Goal: Use online tool/utility

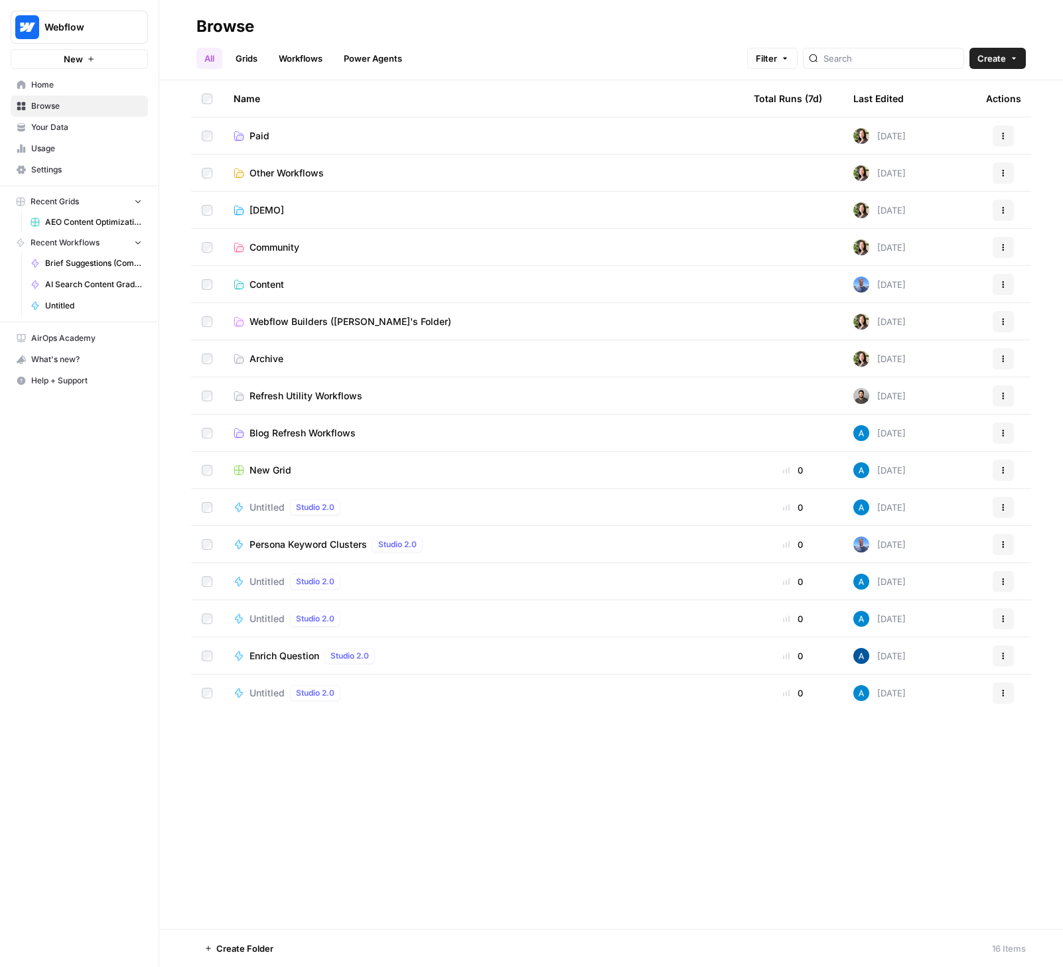
click at [330, 545] on span "Persona Keyword Clusters" at bounding box center [307, 544] width 117 height 13
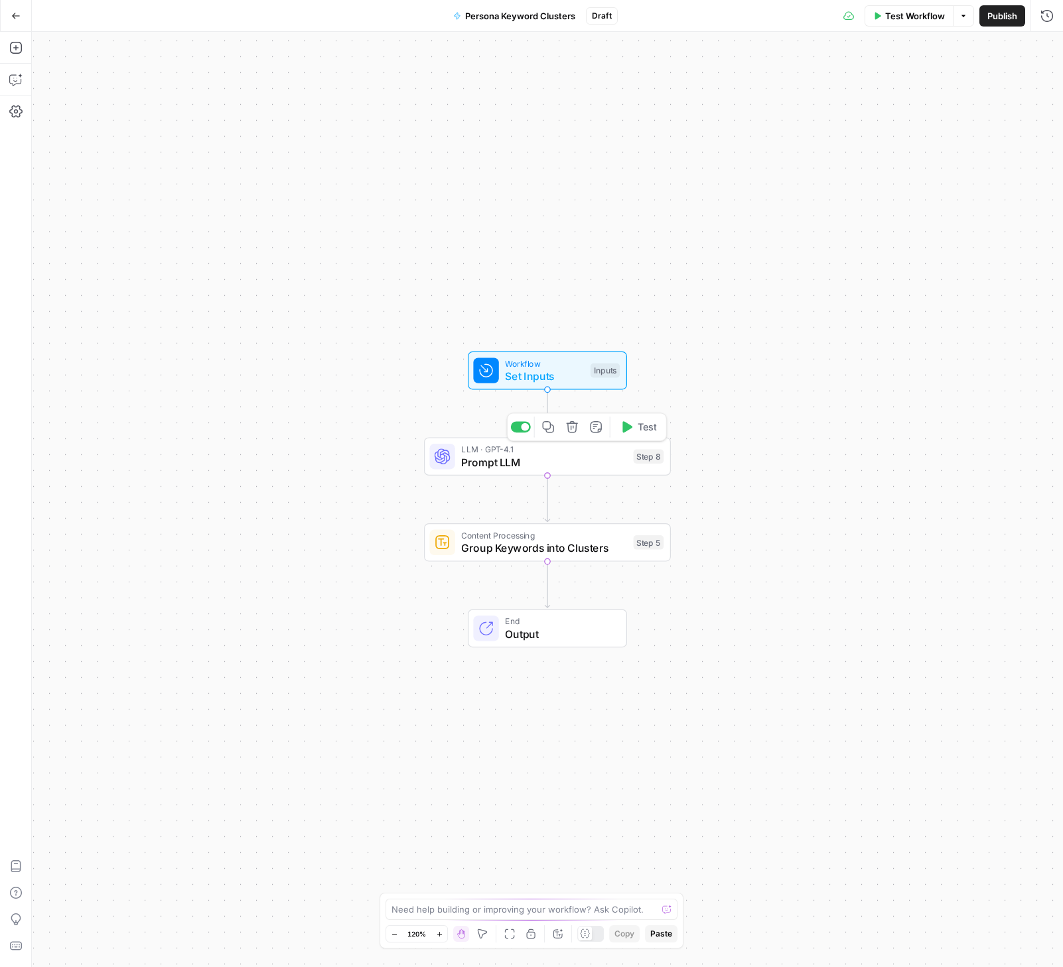
click at [490, 466] on span "Prompt LLM" at bounding box center [544, 462] width 166 height 16
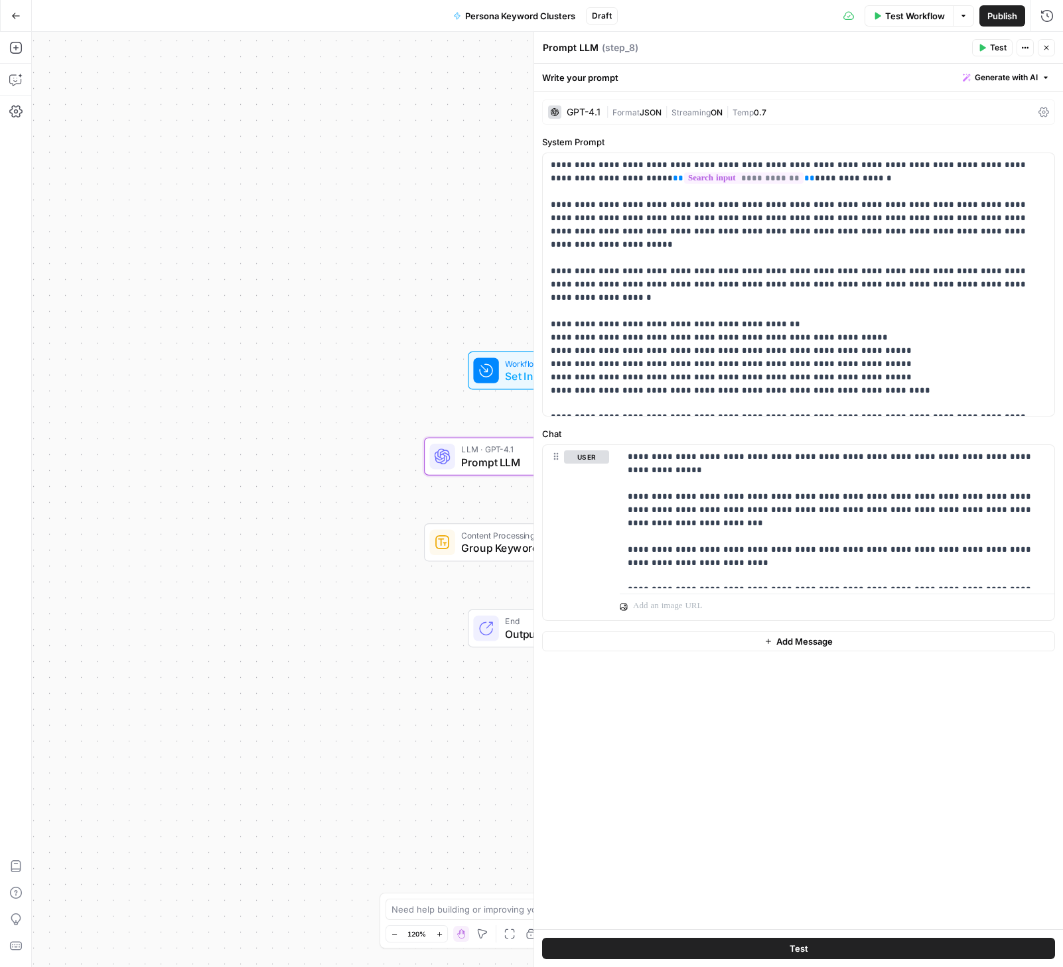
click at [13, 16] on icon "button" at bounding box center [16, 16] width 8 height 6
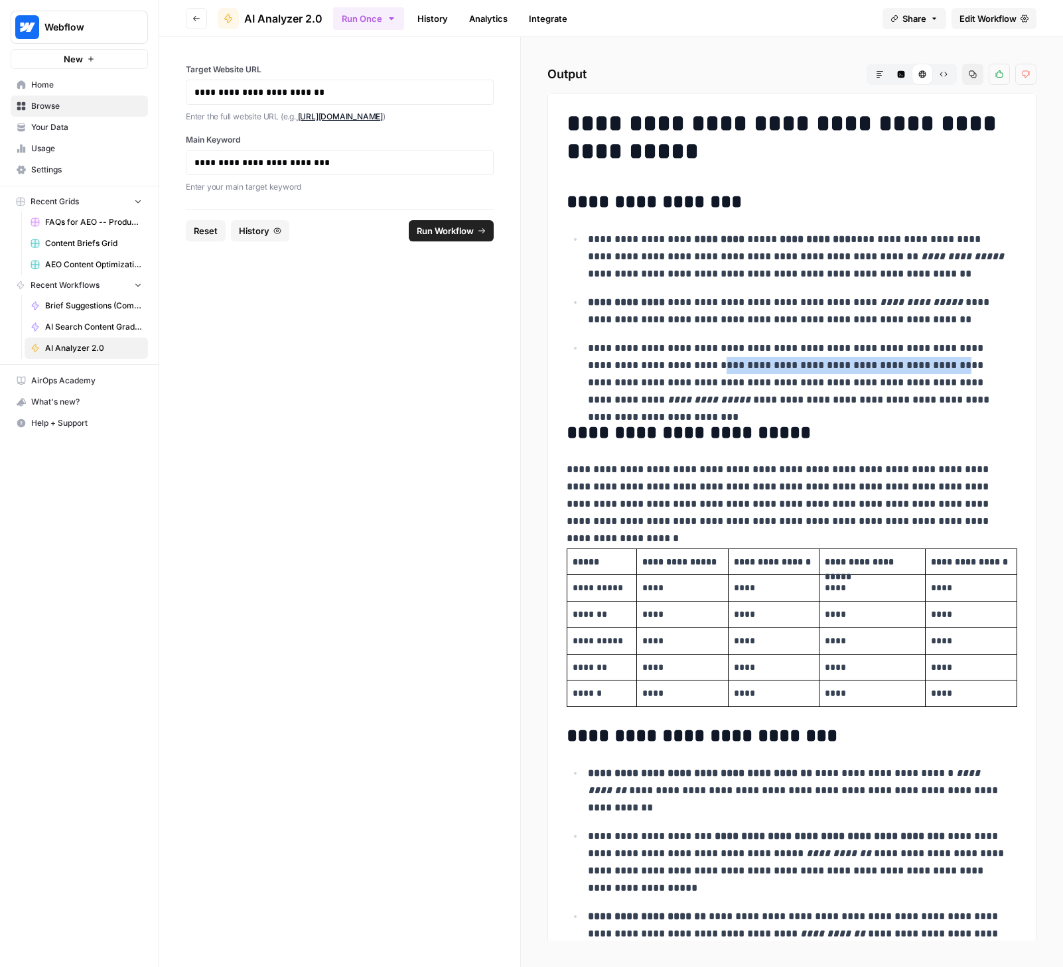
scroll to position [840, 0]
